Goal: Task Accomplishment & Management: Use online tool/utility

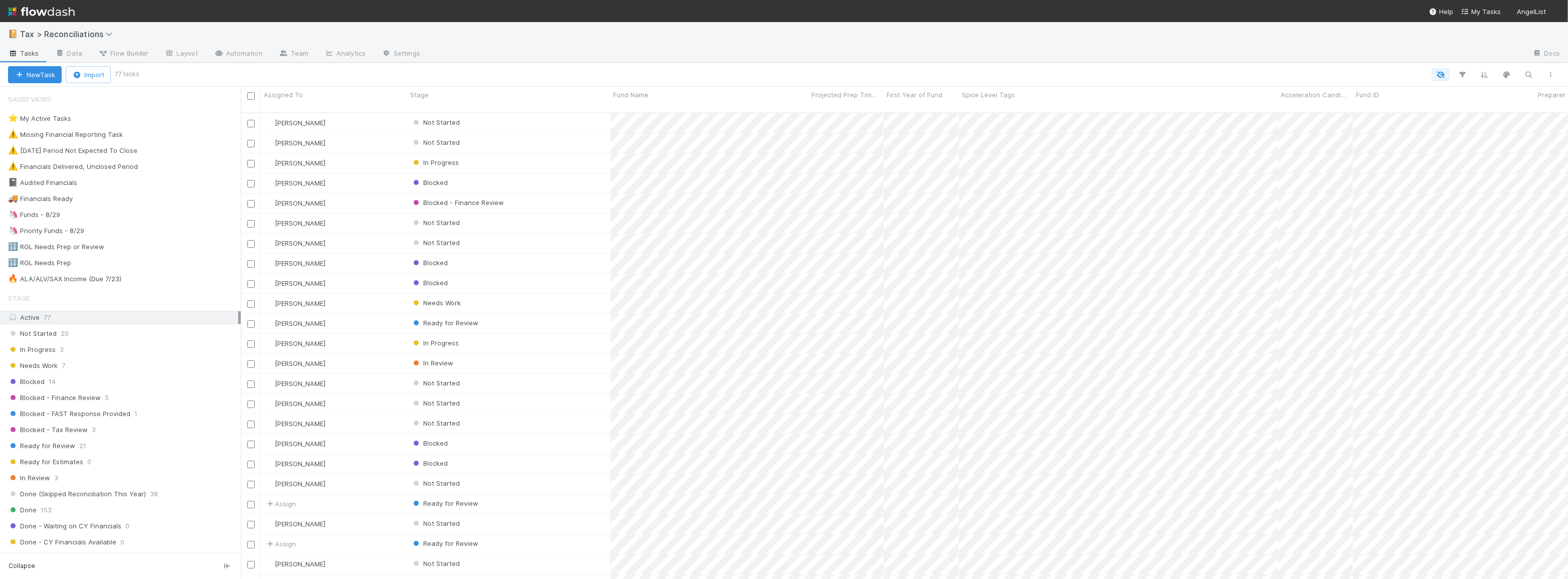
scroll to position [468, 1320]
click at [140, 214] on div "🦄 Funds - 8/29 113" at bounding box center [124, 215] width 233 height 13
click at [1466, 79] on icon "button" at bounding box center [1463, 74] width 10 height 9
click at [1175, 147] on link "And.." at bounding box center [1180, 144] width 32 height 15
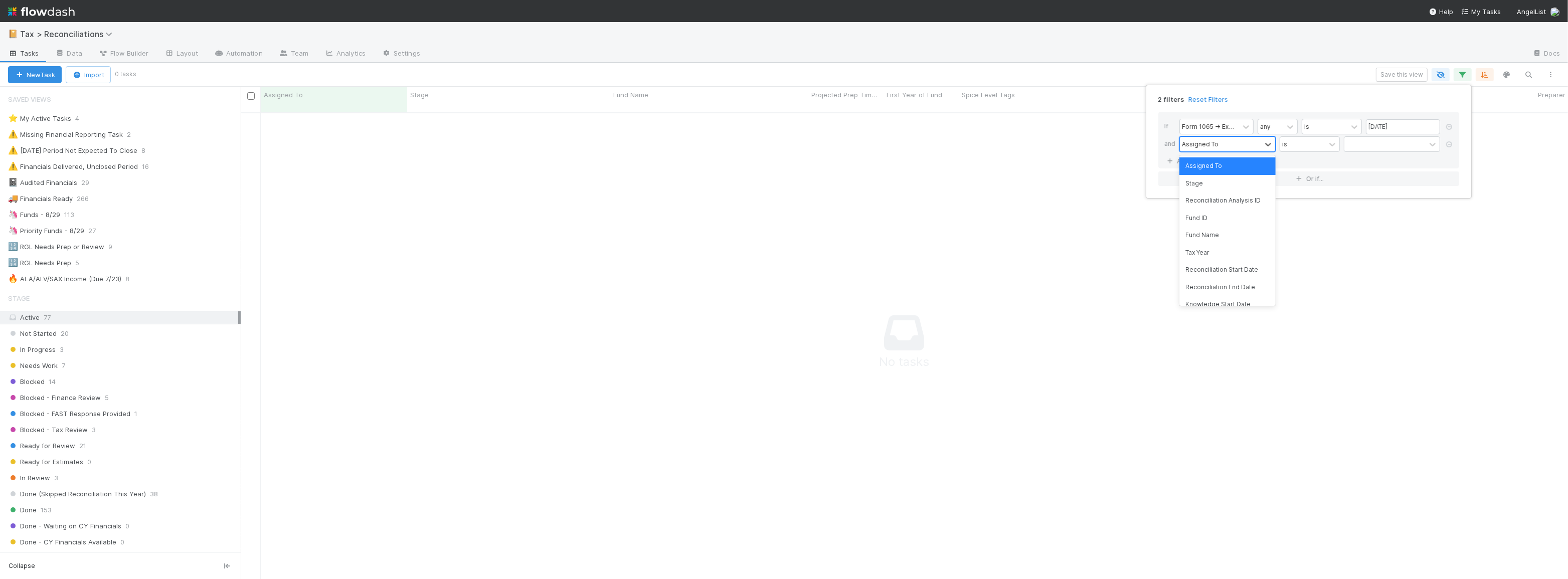
click at [1207, 146] on div "Assigned To" at bounding box center [1200, 144] width 37 height 9
type input "st"
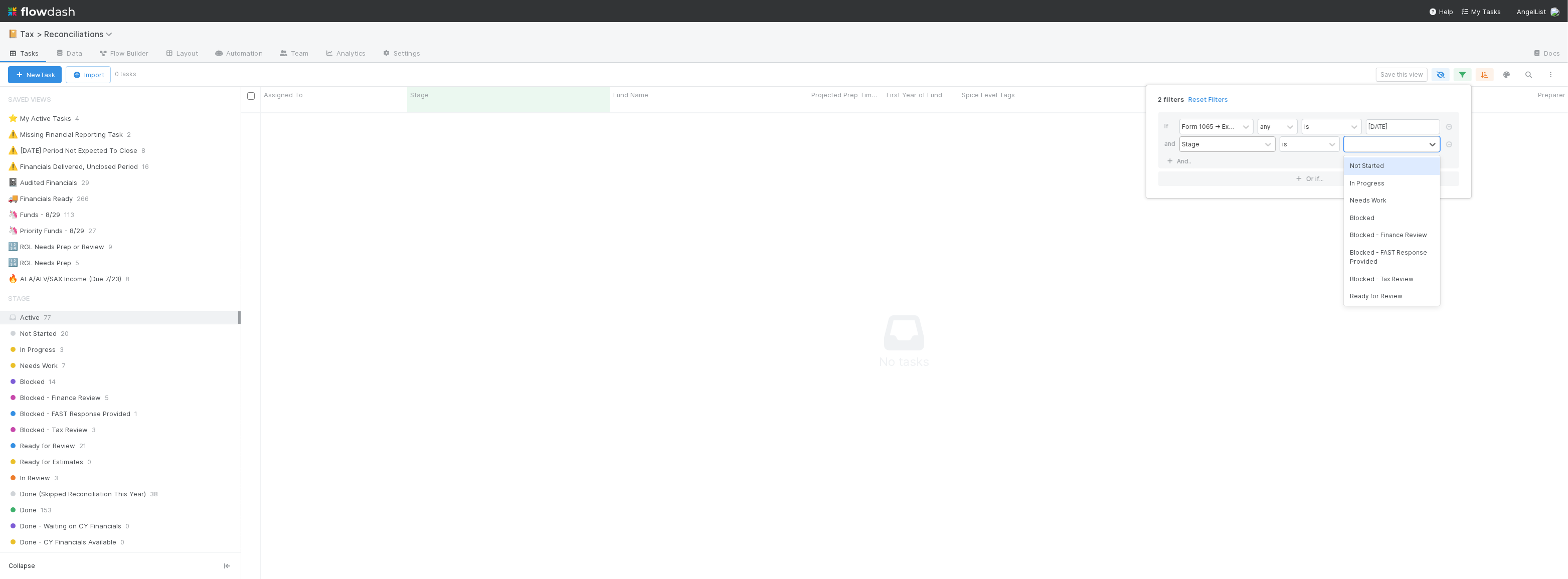
type input "b"
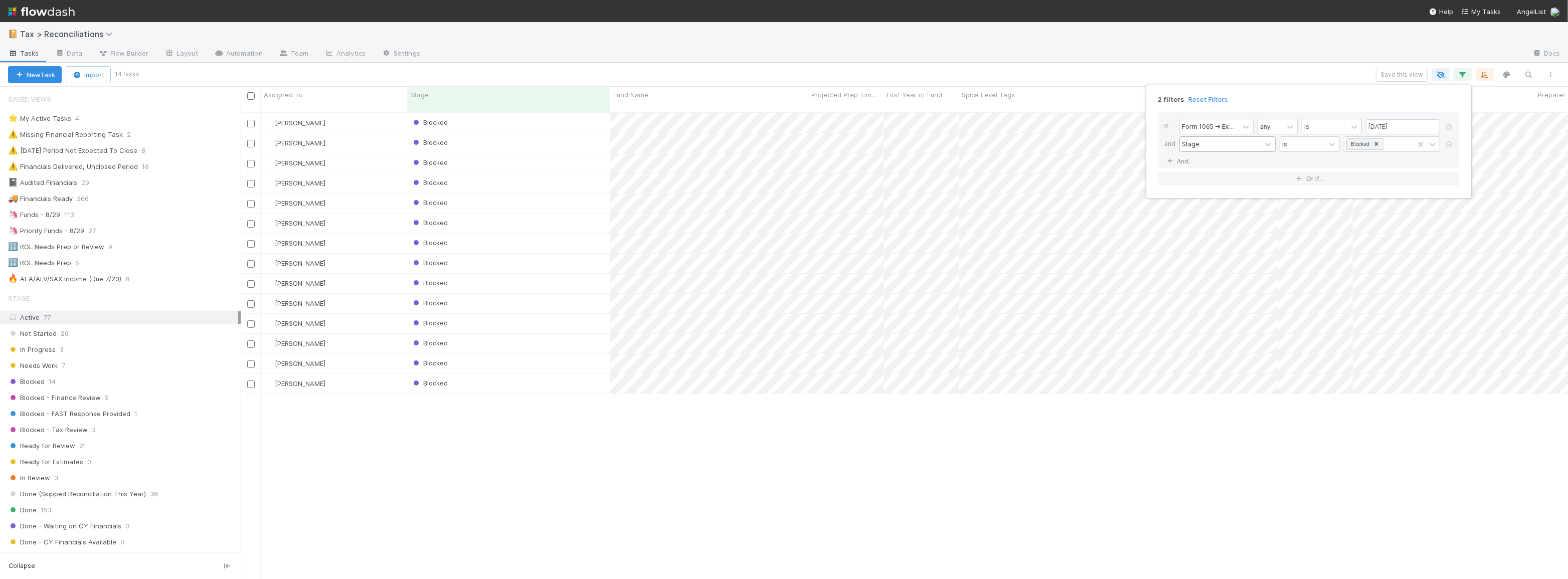
scroll to position [468, 1320]
click at [1164, 154] on link "And.." at bounding box center [1180, 161] width 32 height 15
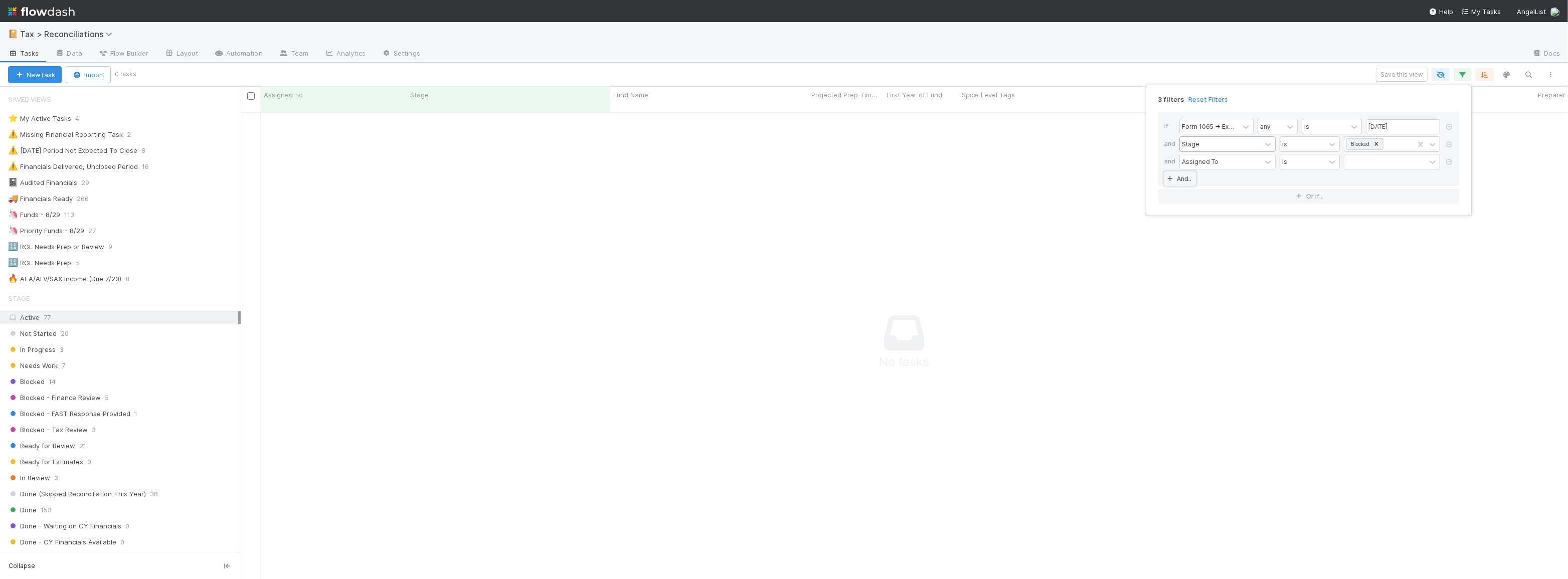
scroll to position [461, 1320]
click at [1232, 163] on div "Assigned To" at bounding box center [1220, 162] width 81 height 15
type input "spic"
click at [1304, 161] on div "has any of" at bounding box center [1297, 161] width 30 height 9
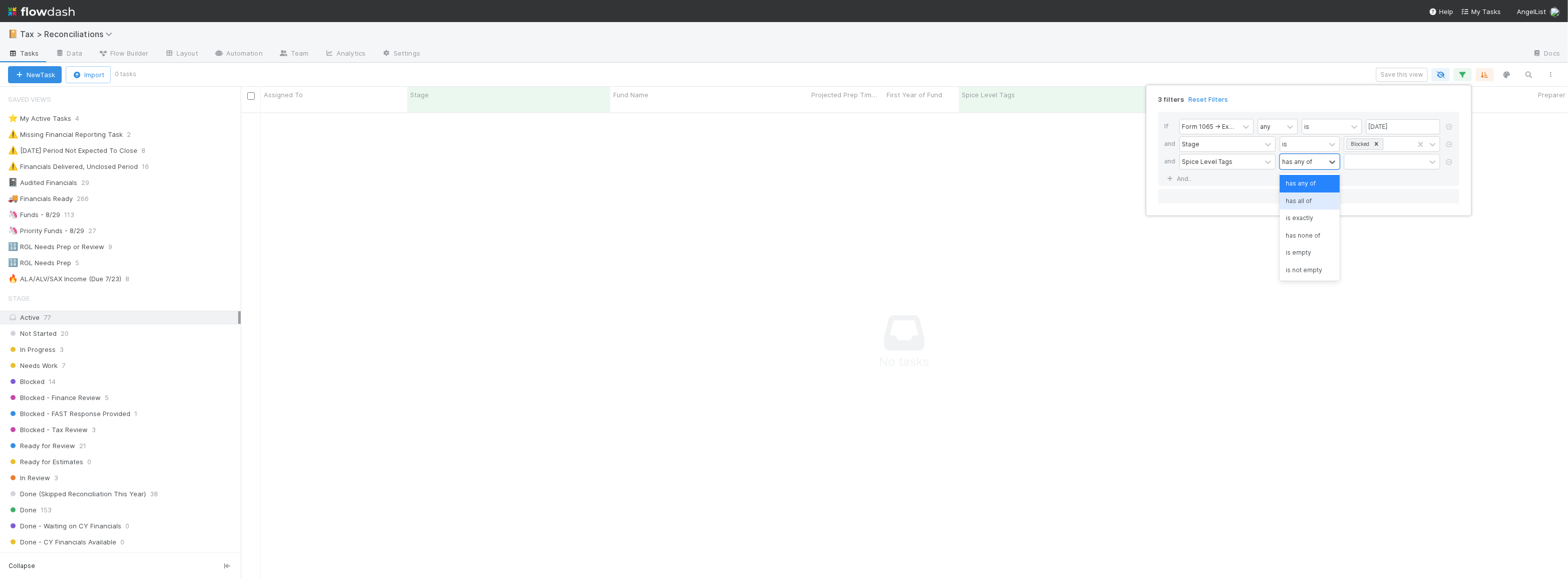
click at [1303, 202] on div "has all of" at bounding box center [1309, 201] width 60 height 17
click at [1302, 162] on div "has all of" at bounding box center [1295, 161] width 26 height 9
drag, startPoint x: 1295, startPoint y: 240, endPoint x: 1351, endPoint y: 186, distance: 77.8
click at [1295, 240] on div "has none of" at bounding box center [1309, 236] width 60 height 17
click at [1365, 163] on div at bounding box center [1385, 162] width 81 height 15
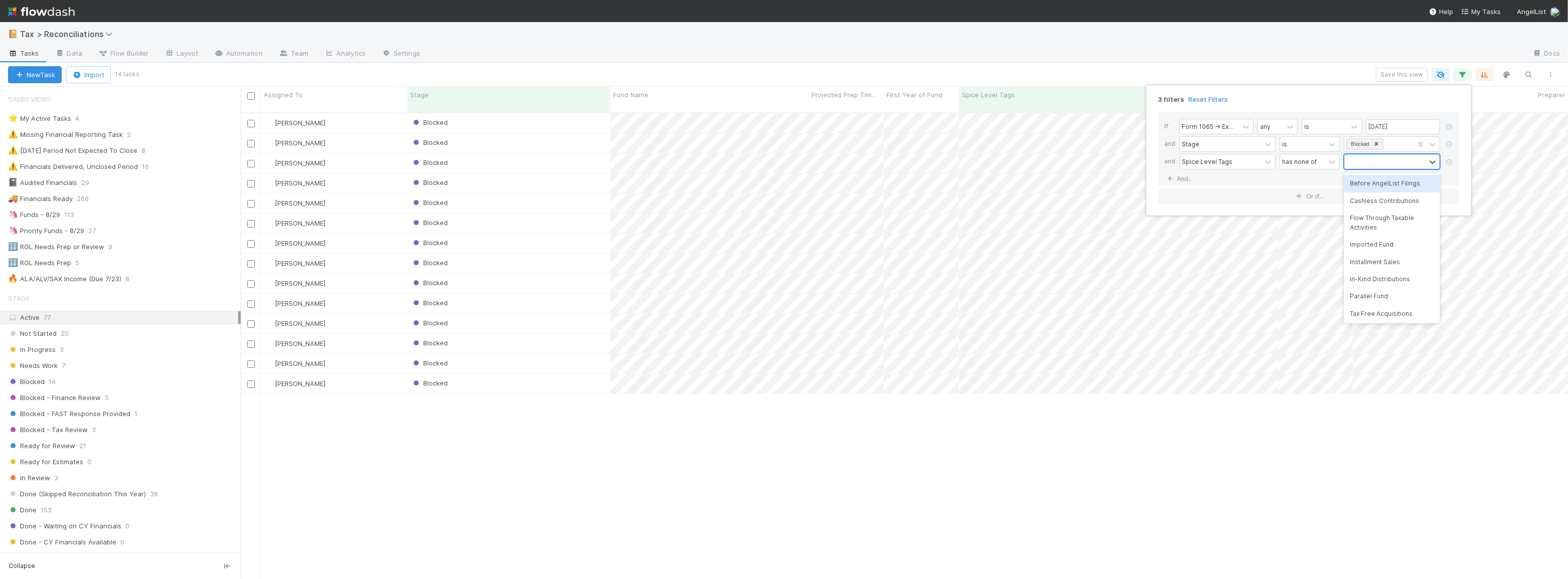
scroll to position [468, 1320]
type input "par"
click at [1304, 75] on div "3 filters Reset Filters If Form 1065 -> Expected K1s Release Date any is 08/29/…" at bounding box center [784, 289] width 1568 height 579
click at [1458, 73] on icon "button" at bounding box center [1463, 74] width 10 height 9
click at [1313, 147] on div "is" at bounding box center [1303, 144] width 45 height 15
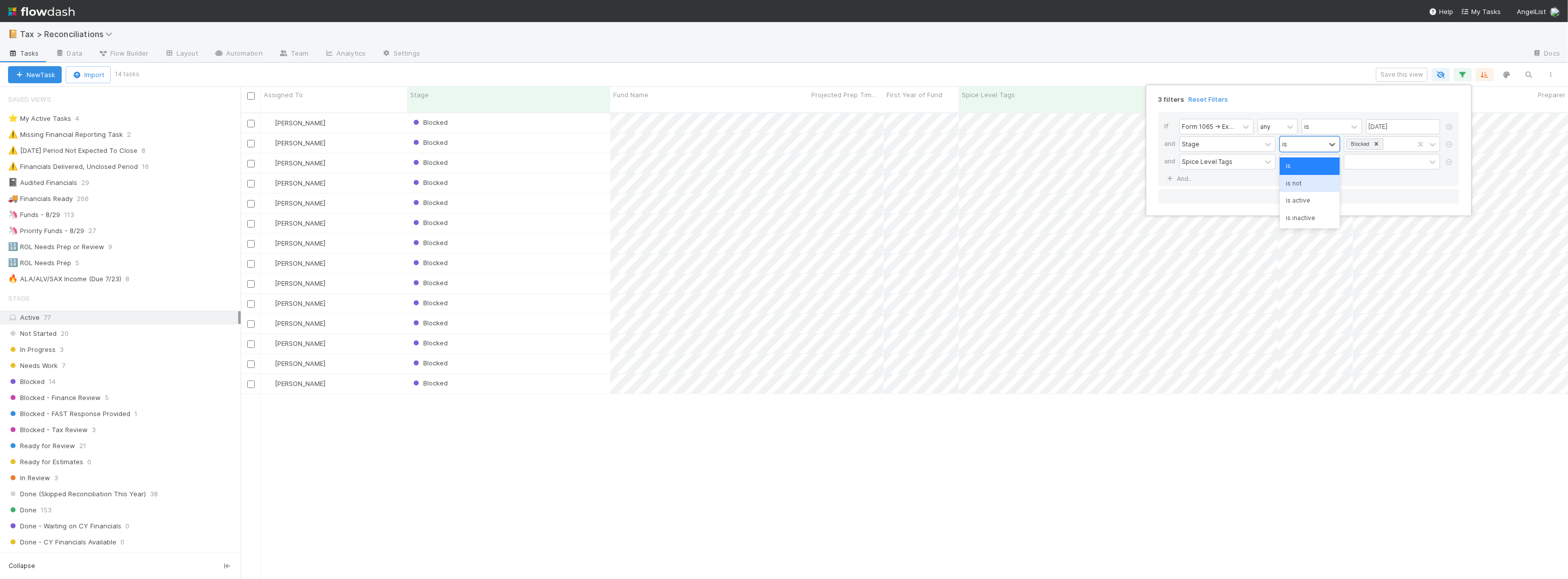
click at [1309, 189] on div "is not" at bounding box center [1309, 184] width 60 height 17
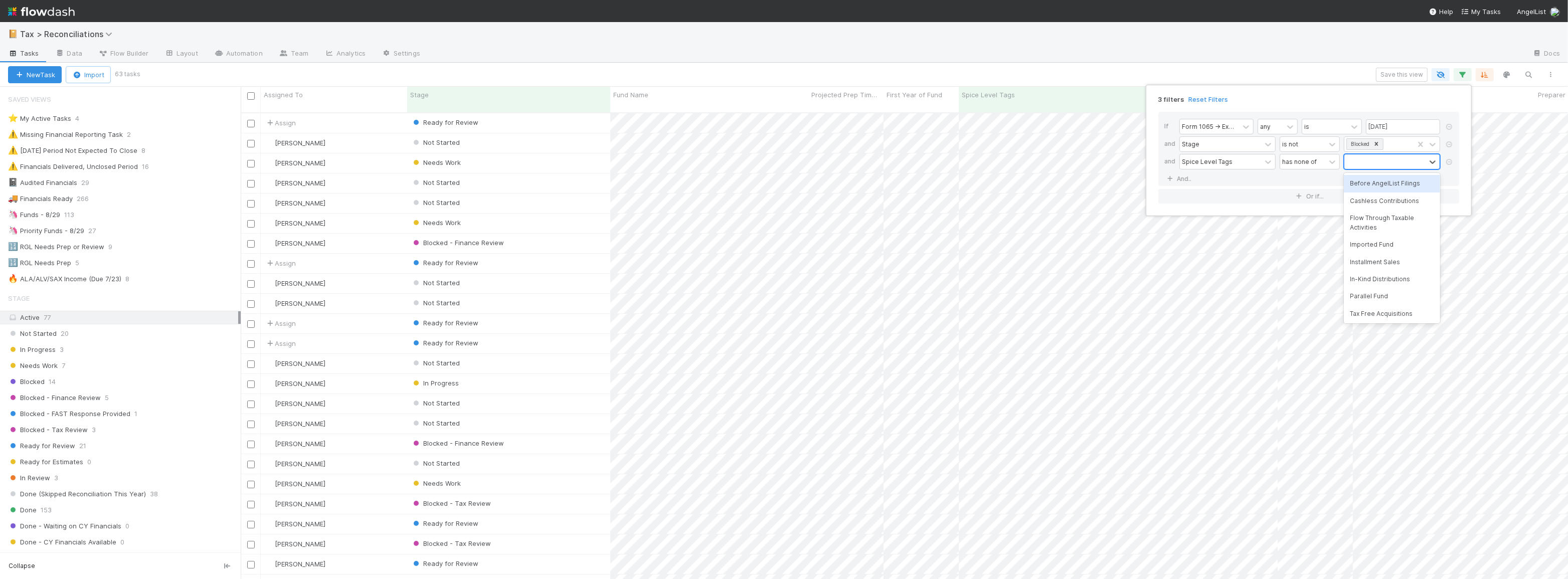
click at [1384, 159] on div at bounding box center [1385, 162] width 81 height 15
type input "par"
click at [1372, 186] on div "Parallel Fund" at bounding box center [1392, 184] width 96 height 17
click at [1140, 49] on div "3 filters Reset Filters If Form 1065 -> Expected K1s Release Date any is 08/29/…" at bounding box center [784, 289] width 1568 height 579
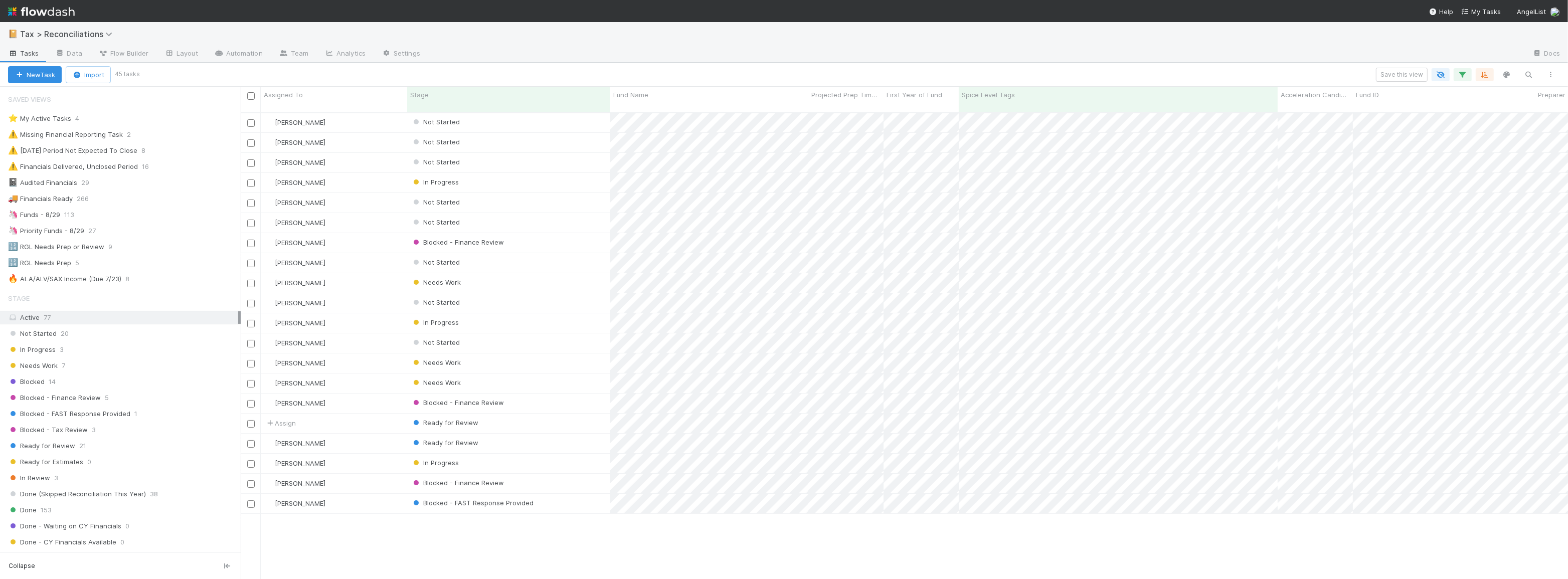
scroll to position [0, 0]
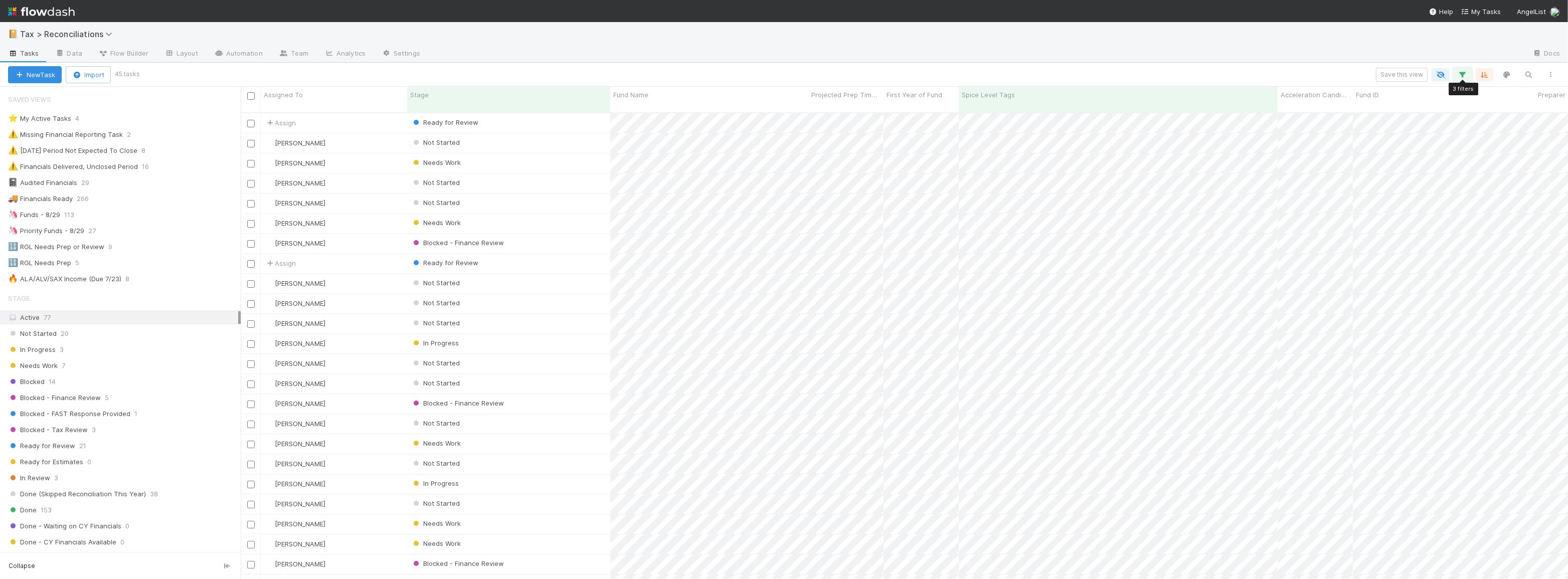
click at [1459, 72] on icon "button" at bounding box center [1463, 74] width 10 height 9
click at [1175, 180] on link "And.." at bounding box center [1180, 179] width 32 height 15
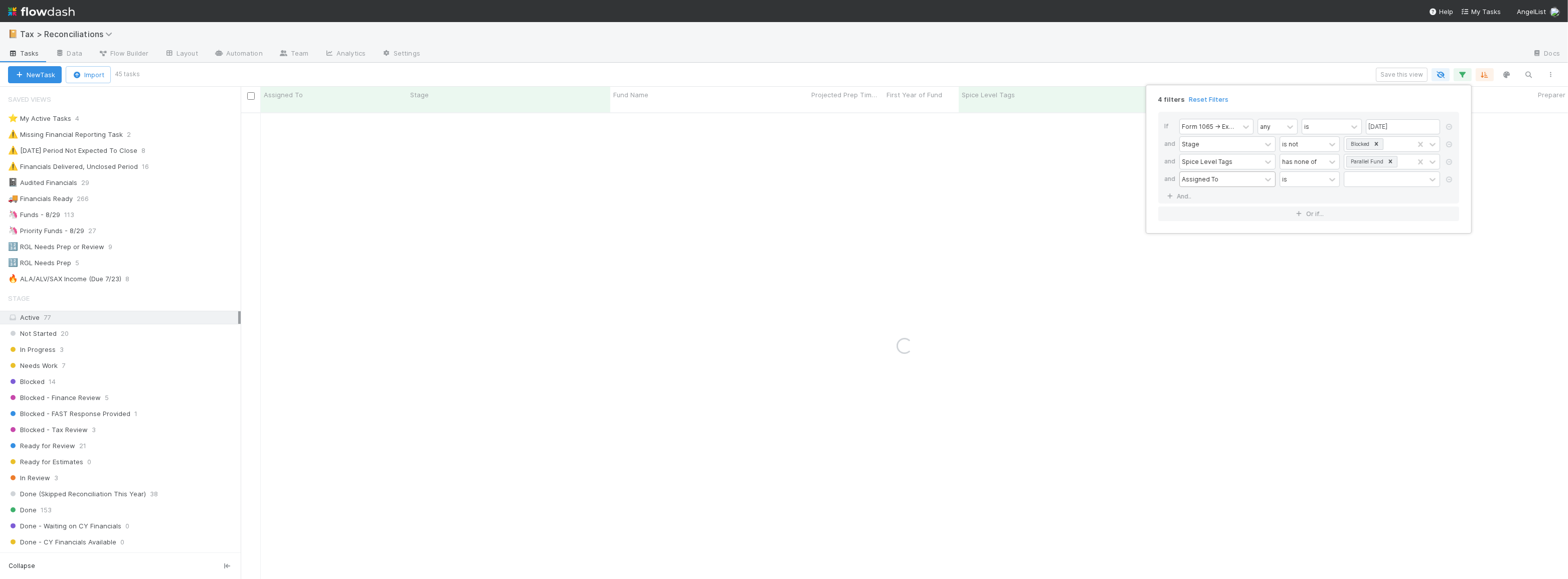
click at [1206, 183] on div "Assigned To" at bounding box center [1200, 179] width 37 height 9
click at [1331, 178] on icon at bounding box center [1332, 180] width 10 height 10
click at [1368, 178] on div at bounding box center [1385, 180] width 81 height 15
type input "bl"
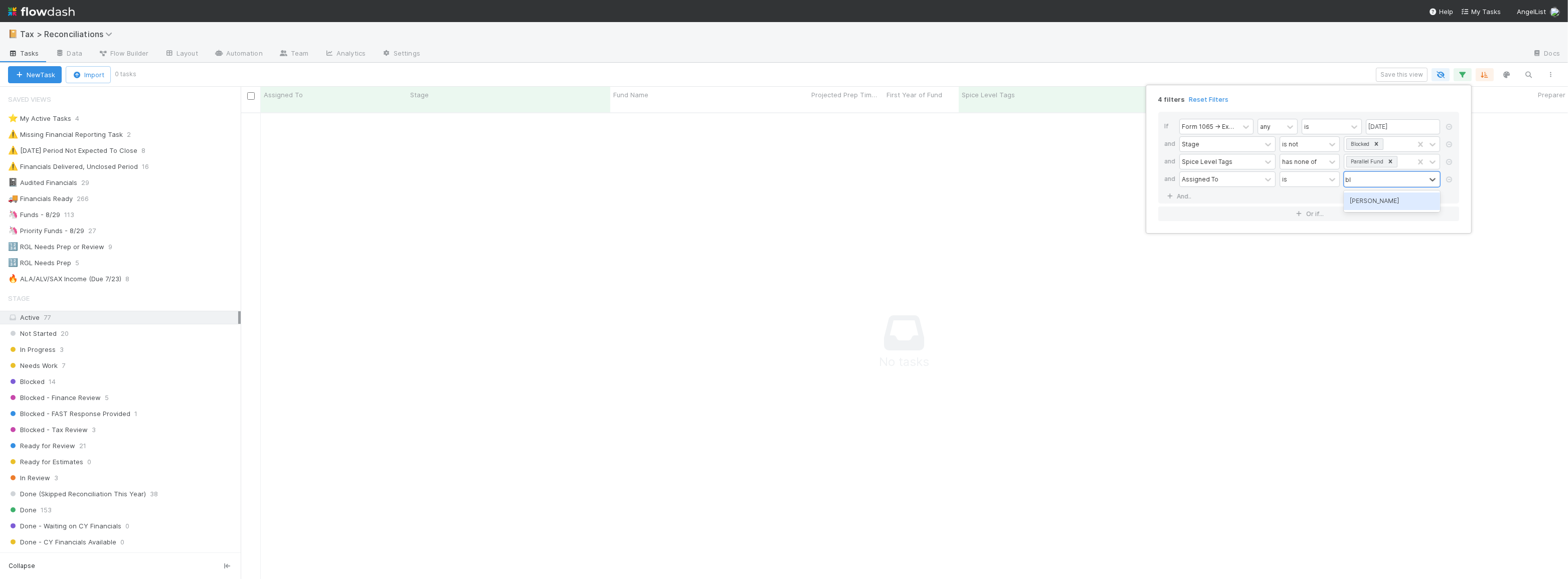
click at [1402, 198] on div "[PERSON_NAME]" at bounding box center [1392, 201] width 96 height 17
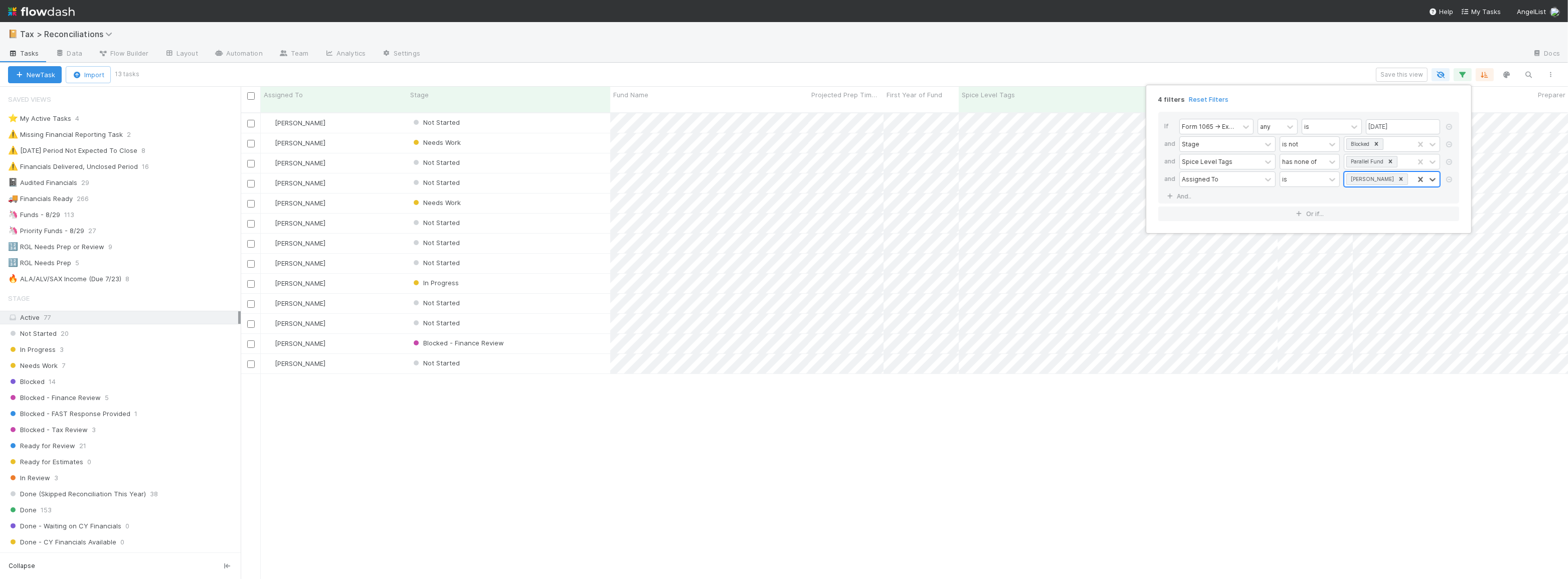
scroll to position [468, 1320]
type input "mic"
click at [1393, 206] on div "Michael Binck" at bounding box center [1392, 201] width 96 height 17
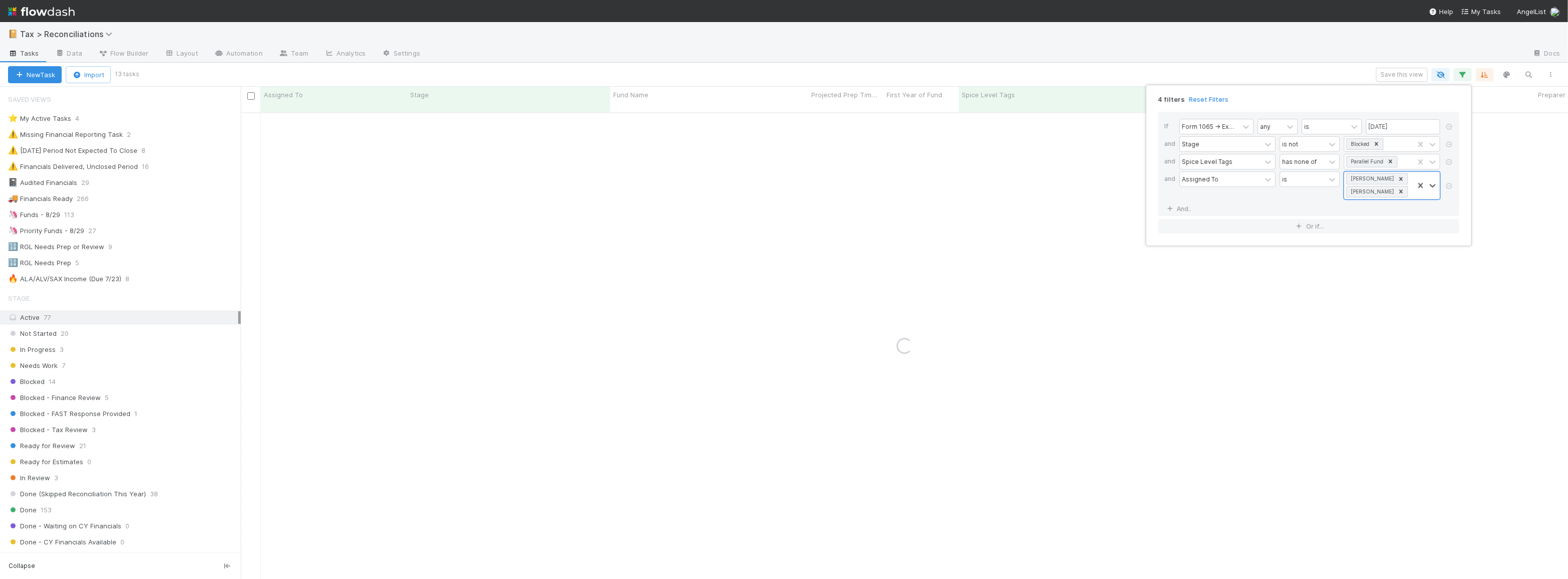
click at [829, 75] on div "4 filters Reset Filters If Form 1065 -> Expected K1s Release Date any is 08/29/…" at bounding box center [784, 289] width 1568 height 579
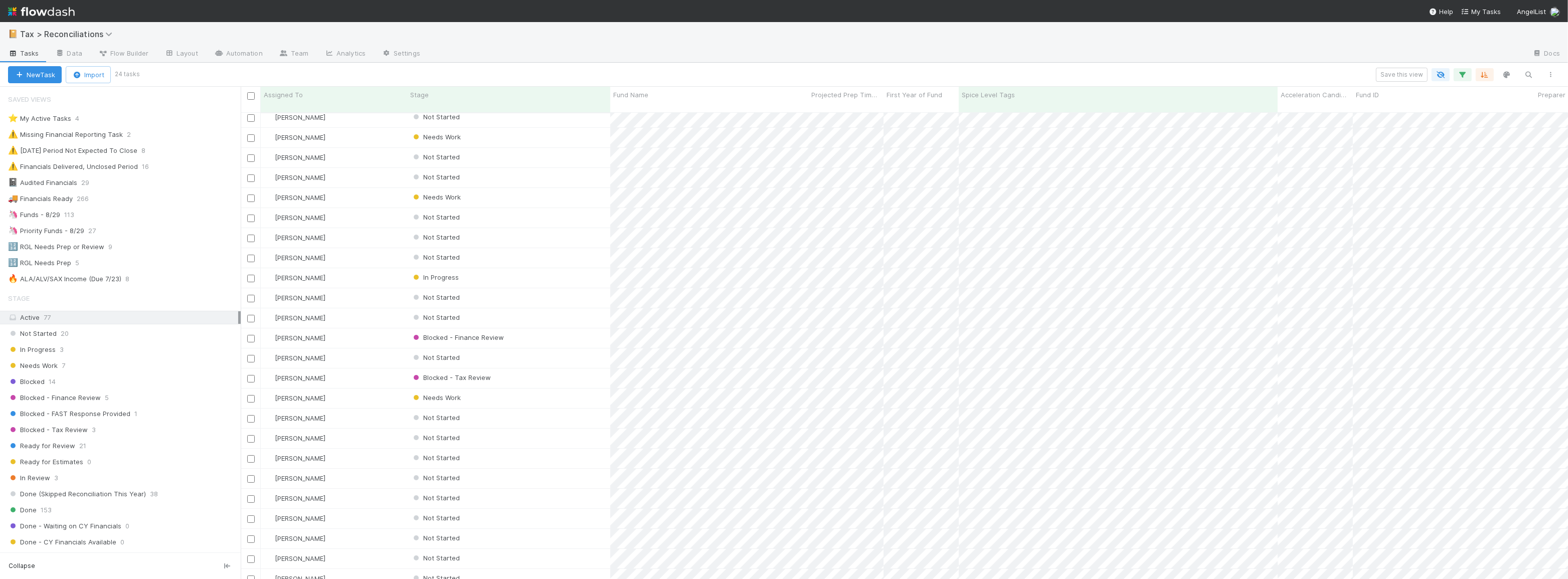
scroll to position [0, 0]
click at [1466, 73] on icon "button" at bounding box center [1463, 74] width 10 height 9
click at [1315, 180] on div "is" at bounding box center [1303, 180] width 45 height 15
click at [1310, 216] on div "is not" at bounding box center [1309, 219] width 60 height 17
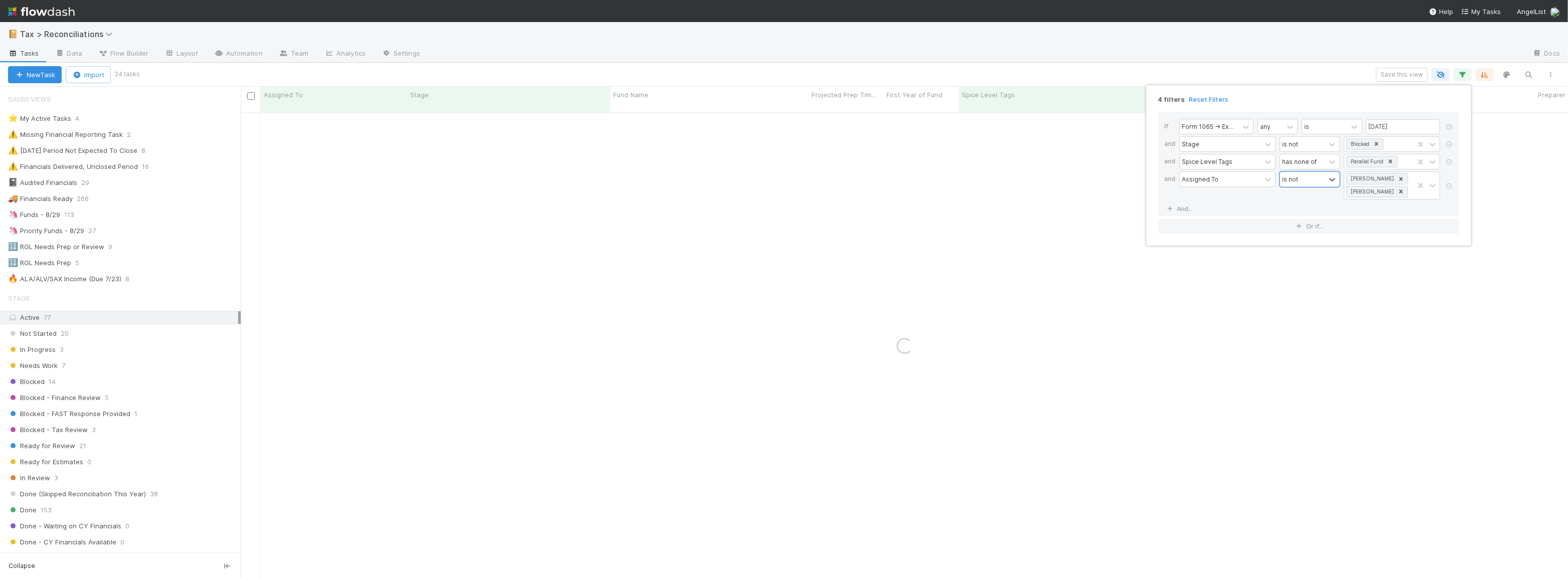
click at [1272, 64] on div "4 filters Reset Filters If Form 1065 -> Expected K1s Release Date any is 08/29/…" at bounding box center [784, 289] width 1568 height 579
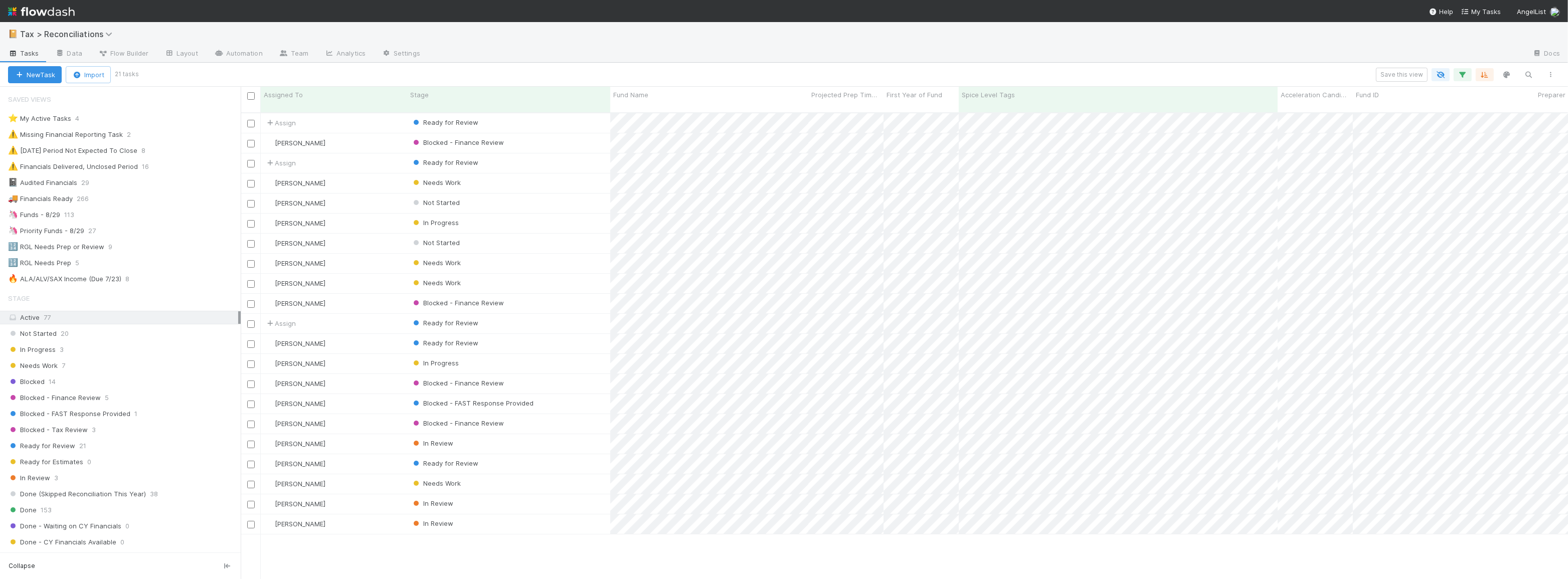
scroll to position [468, 1320]
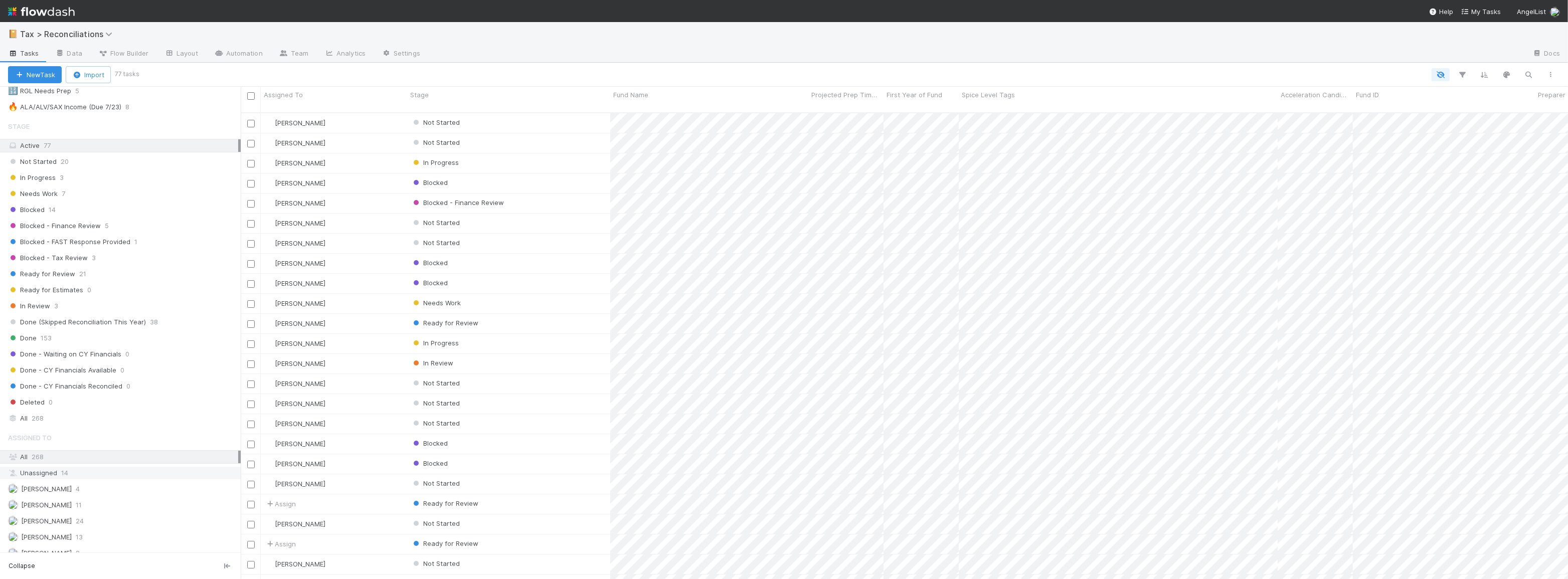
scroll to position [199, 0]
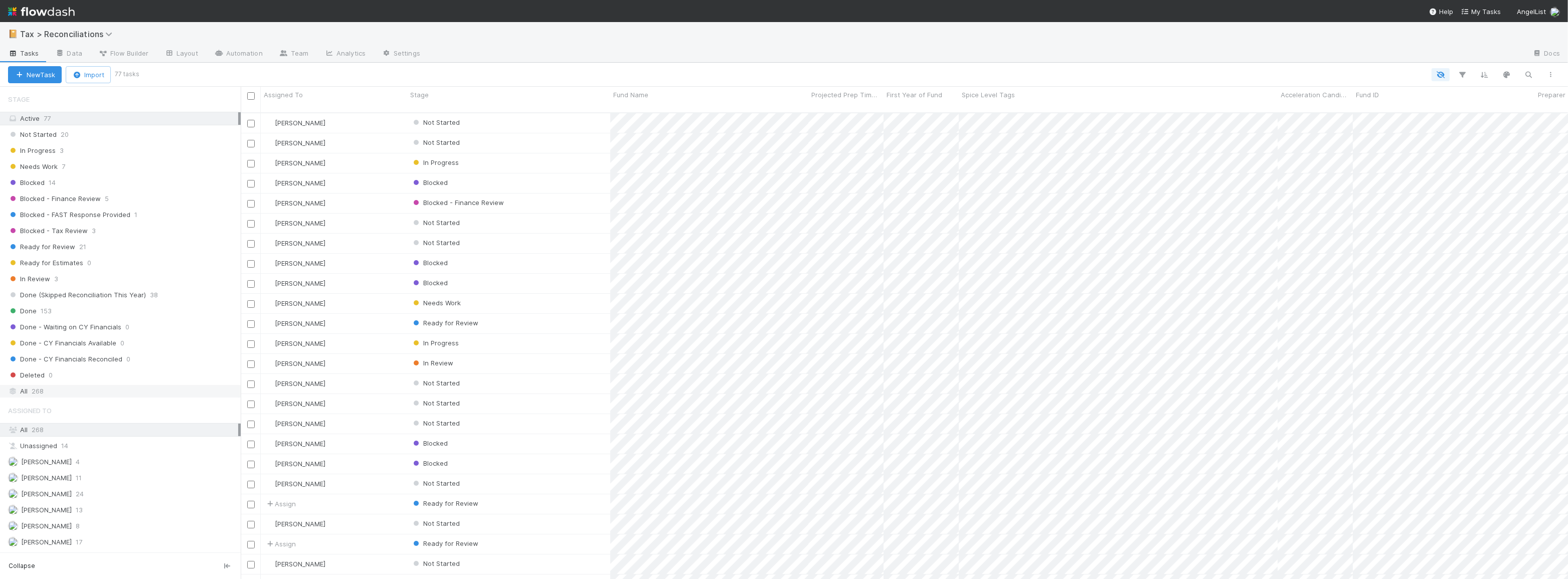
click at [130, 386] on div "All 268" at bounding box center [123, 391] width 230 height 13
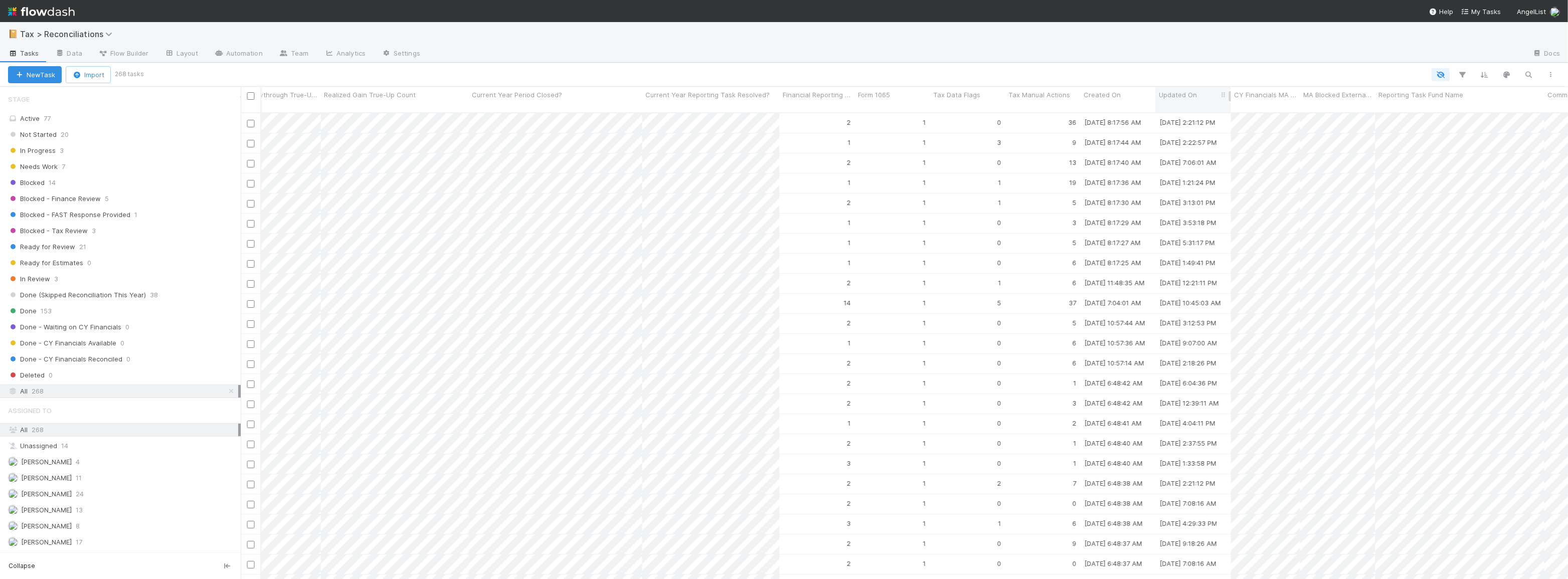
click at [1197, 100] on div "Updated On" at bounding box center [1194, 100] width 75 height 26
click at [1213, 94] on div "Updated On" at bounding box center [1194, 94] width 70 height 10
click at [1205, 114] on div "Sort Oldest → Newest" at bounding box center [1217, 114] width 114 height 15
click at [184, 311] on div "Done 153" at bounding box center [124, 311] width 233 height 13
click at [1037, 44] on div "📔 Tax > Reconciliations" at bounding box center [784, 34] width 1568 height 24
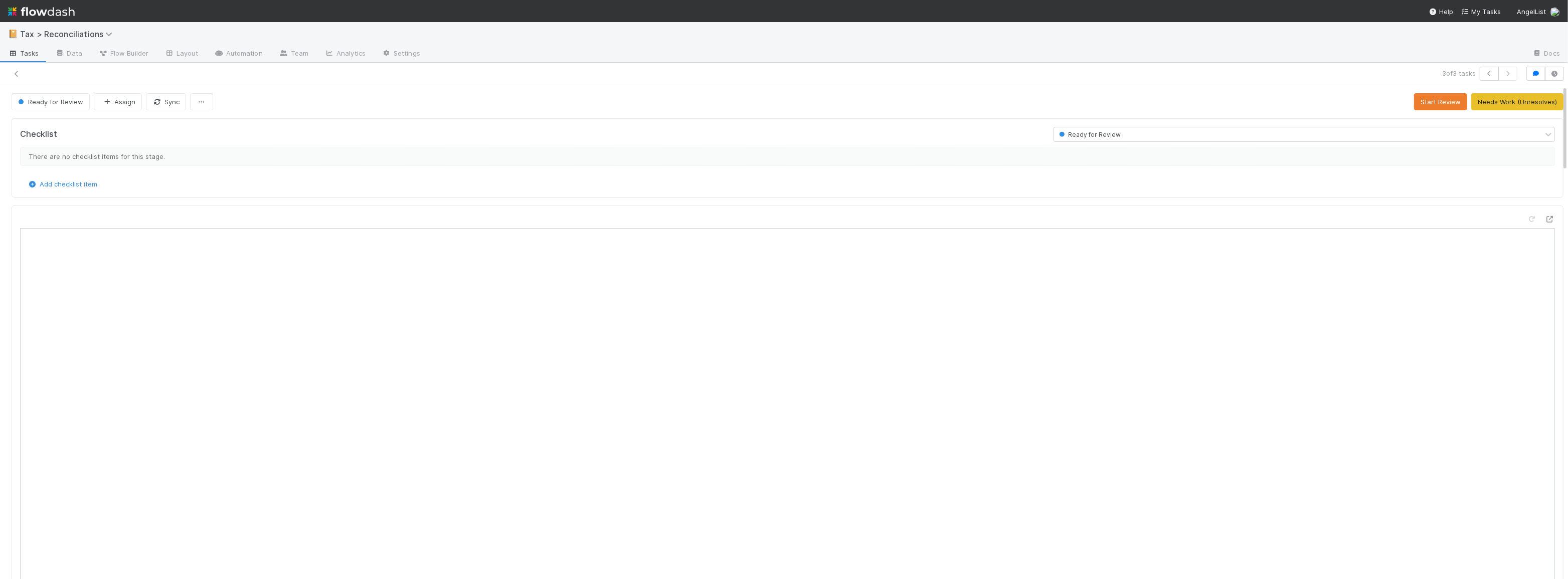
scroll to position [197, 741]
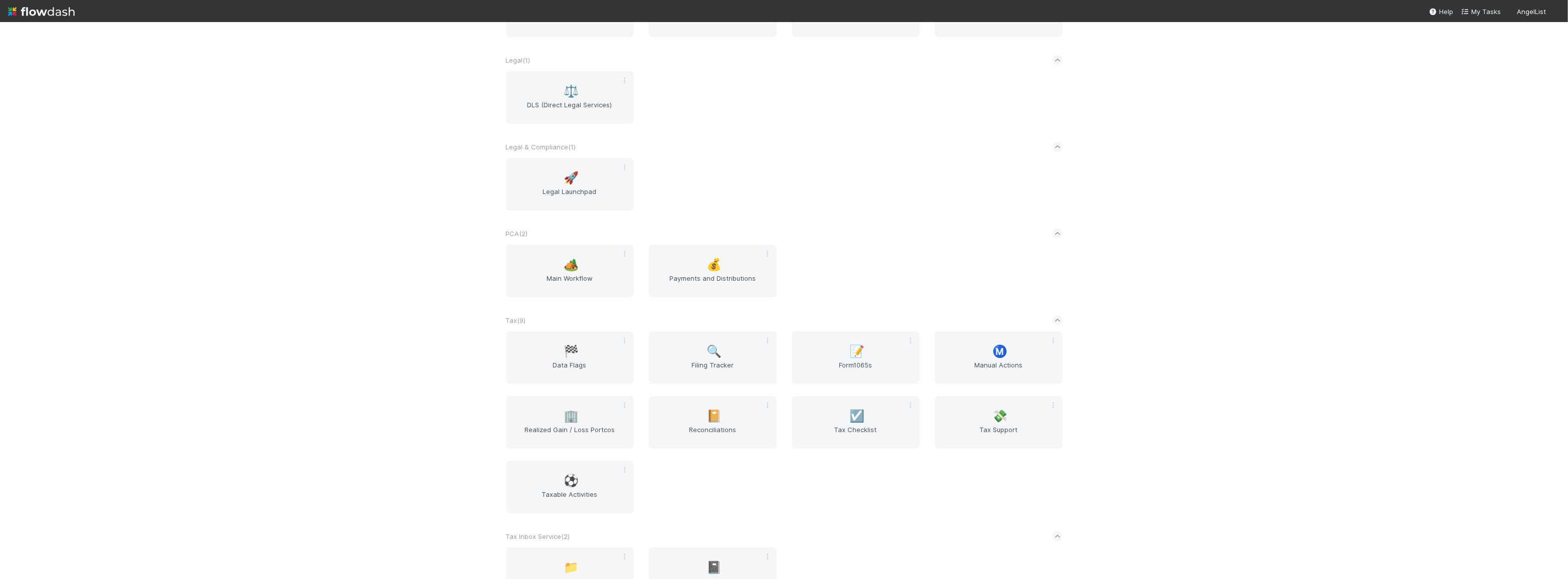
scroll to position [521, 0]
click at [984, 429] on span "Tax Support" at bounding box center [998, 434] width 120 height 20
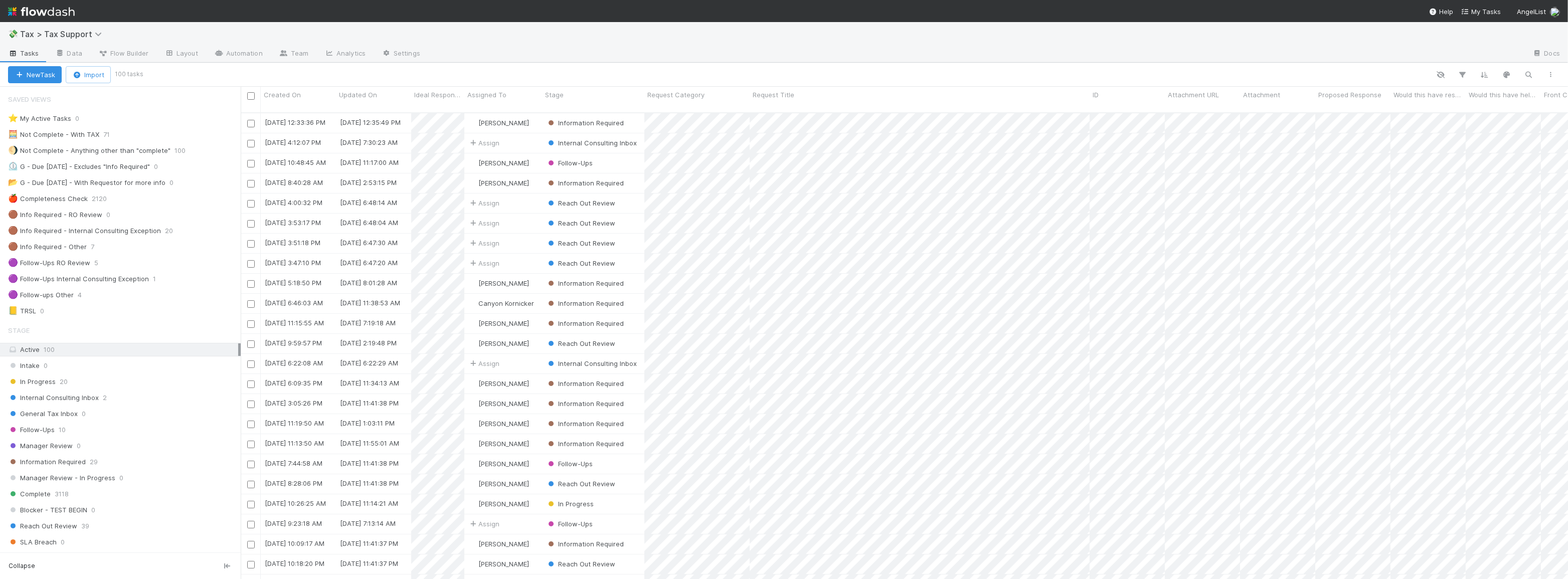
scroll to position [468, 1320]
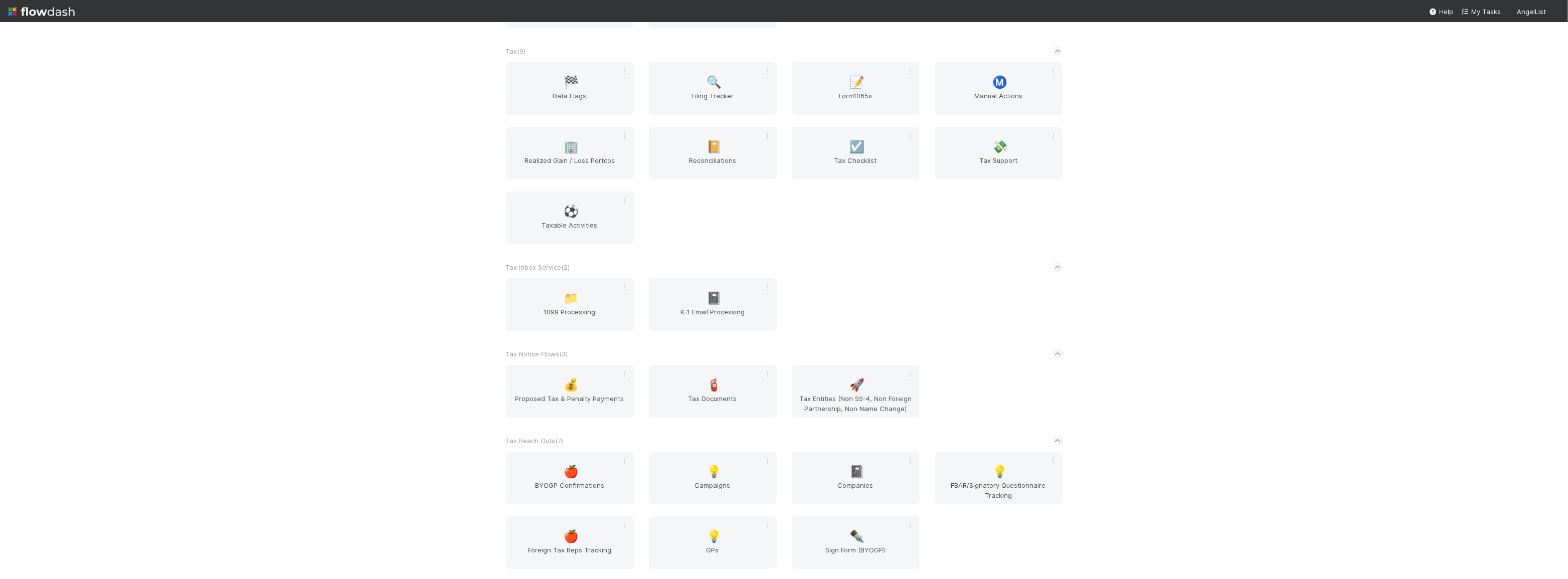
scroll to position [795, 0]
click at [842, 381] on div "🚀 Tax Entities (Non SS-4, Non Foreign Partnership, Non Name Change)" at bounding box center [856, 389] width 128 height 52
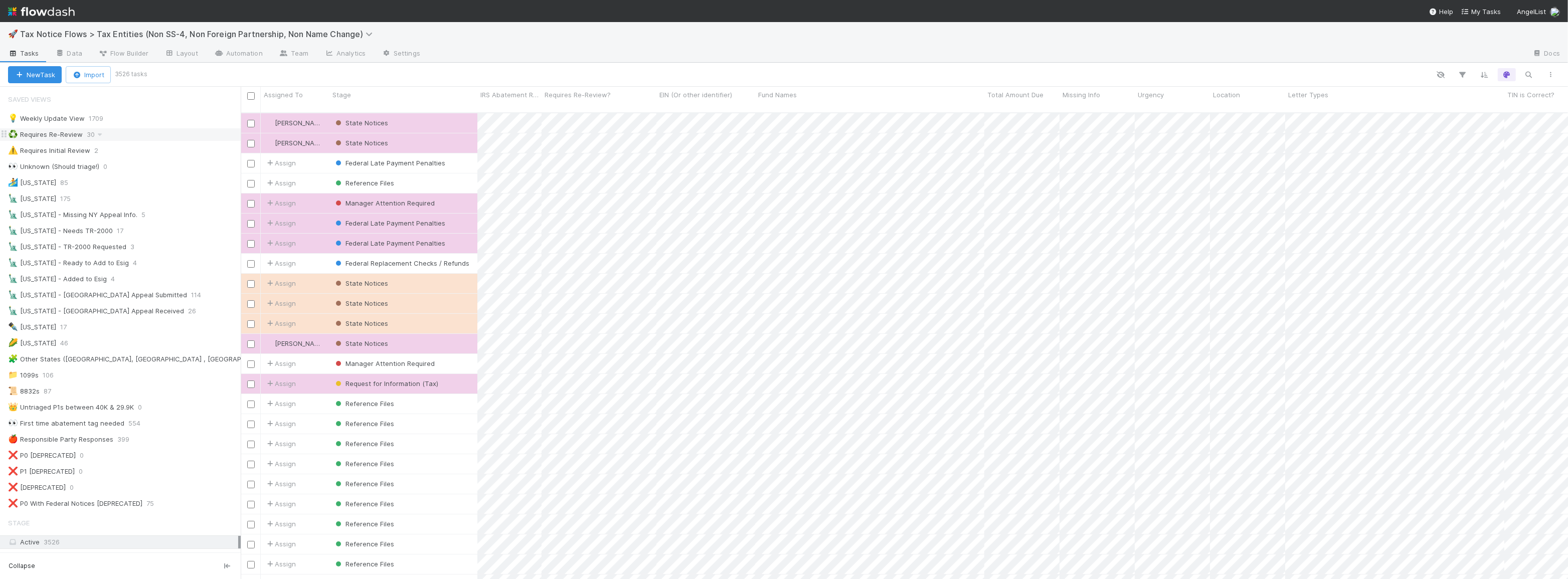
click at [58, 138] on div "♻️ Requires Re-Review" at bounding box center [45, 135] width 75 height 13
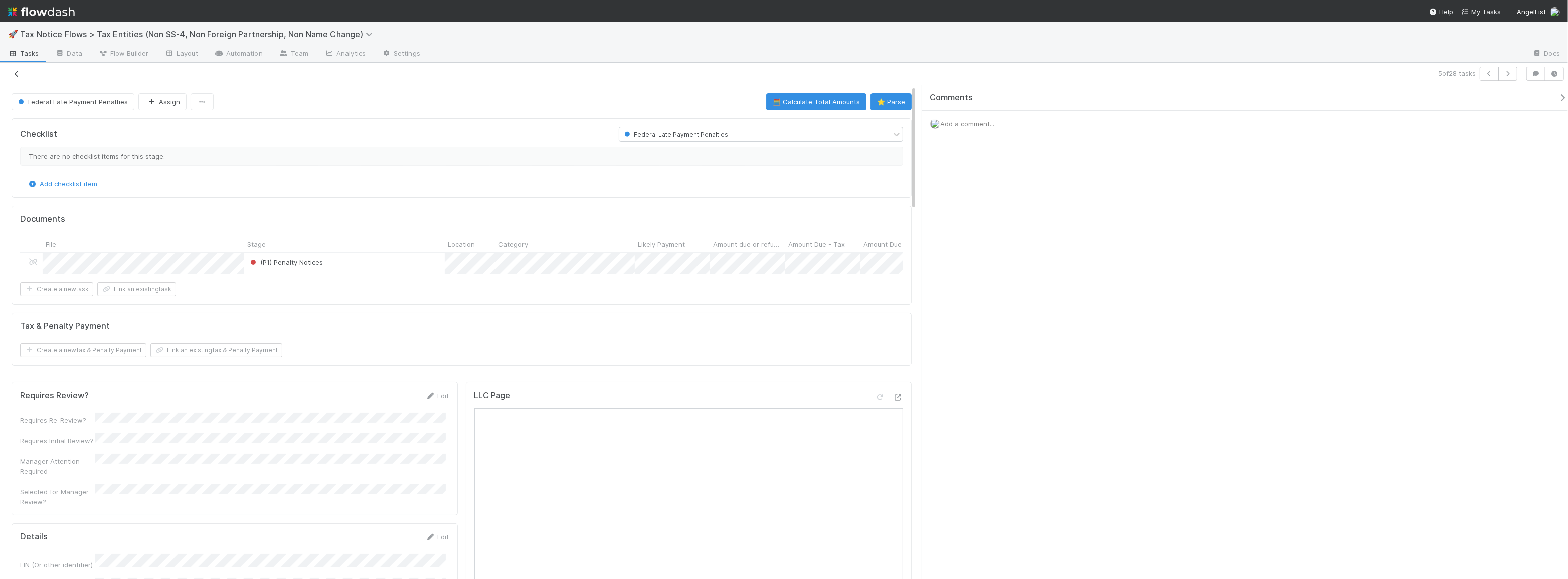
click at [15, 75] on icon at bounding box center [16, 74] width 10 height 7
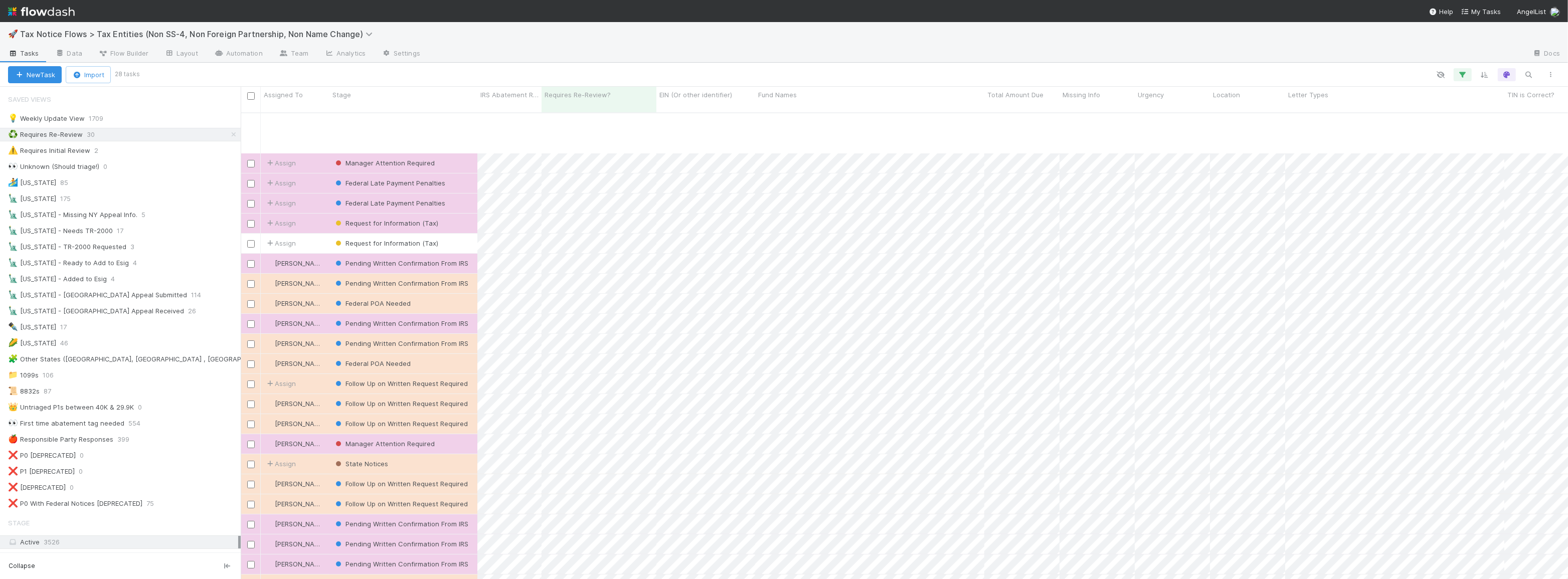
scroll to position [94, 0]
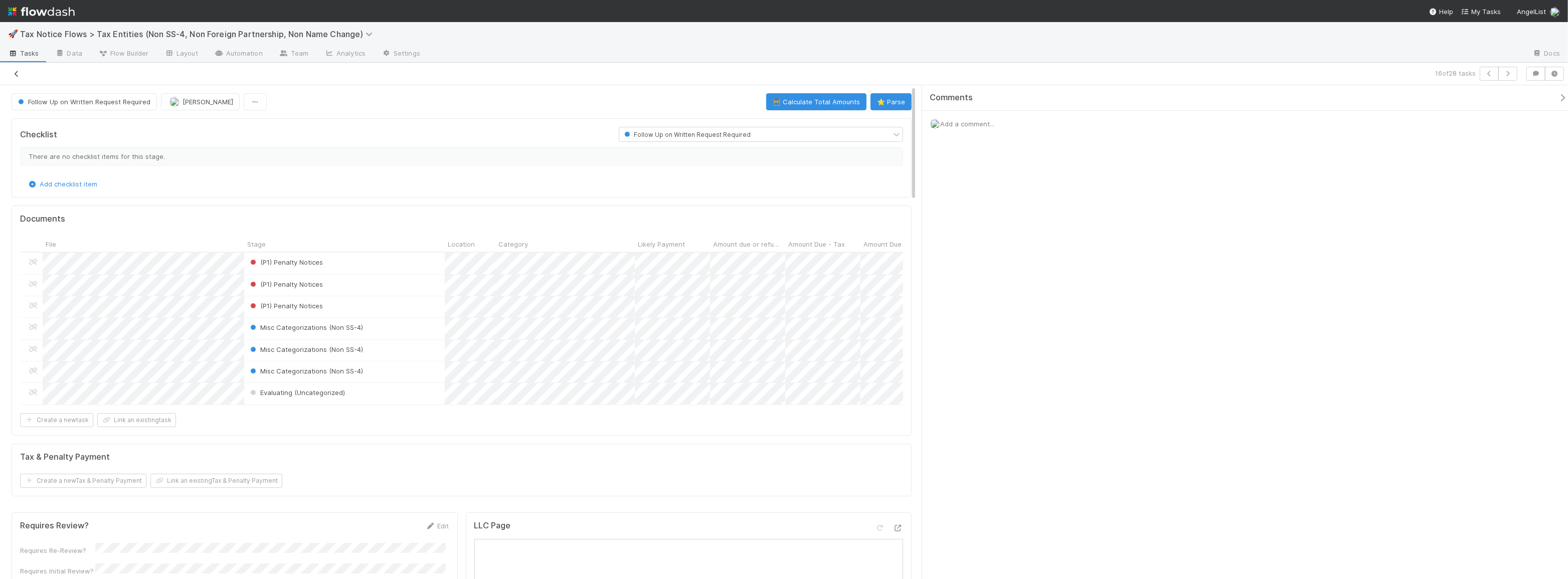
click at [18, 72] on icon at bounding box center [16, 74] width 10 height 7
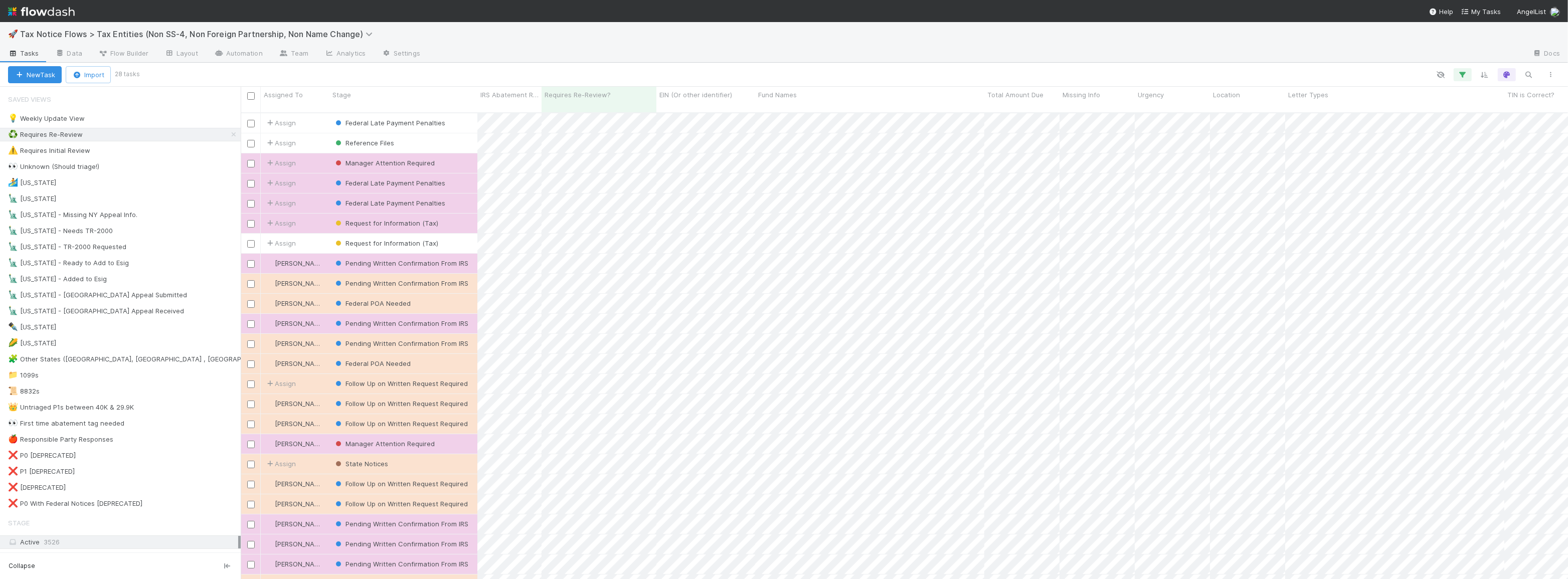
scroll to position [468, 1320]
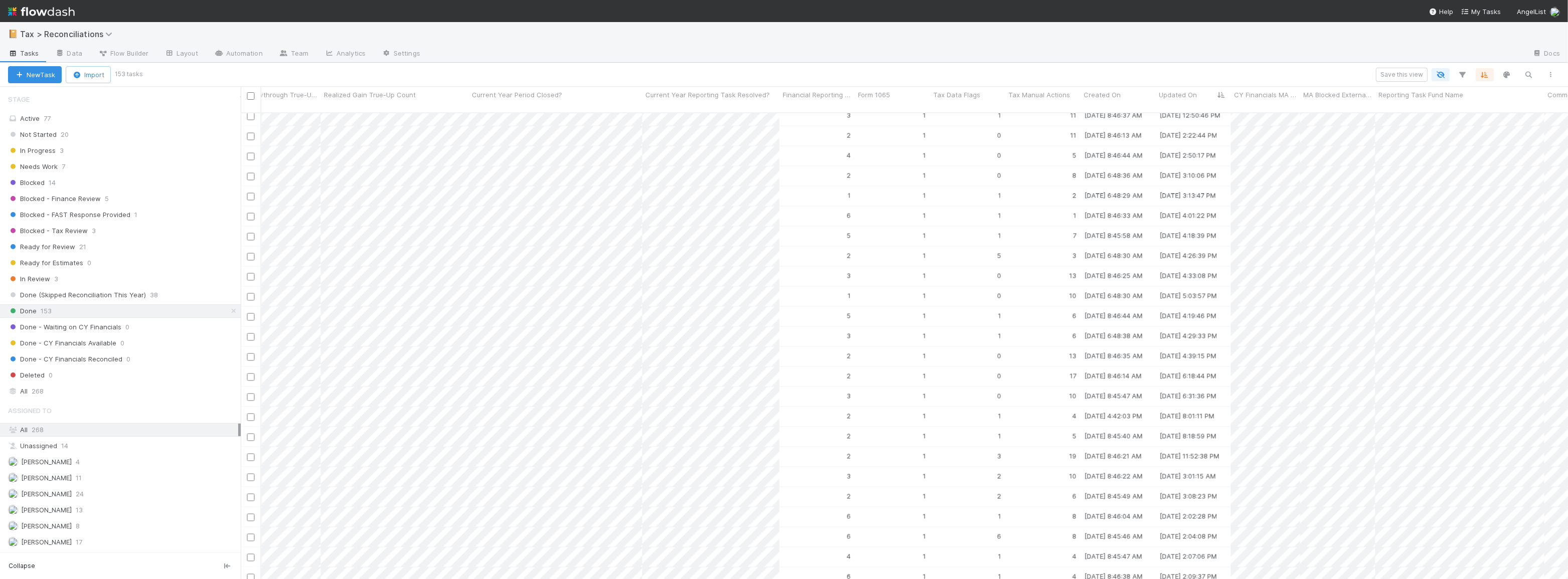
scroll to position [2602, 2591]
